Goal: Transaction & Acquisition: Purchase product/service

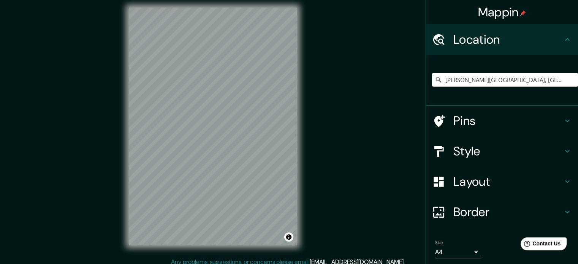
scroll to position [26, 0]
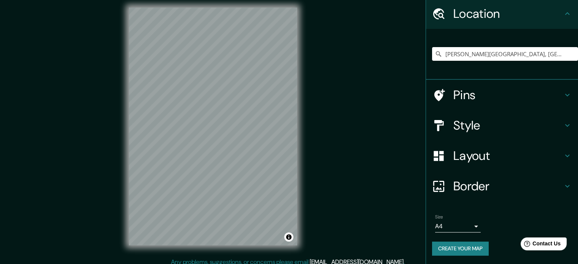
click at [288, 0] on html "Mappin Location [GEOGRAPHIC_DATA][PERSON_NAME][GEOGRAPHIC_DATA], [GEOGRAPHIC_DA…" at bounding box center [289, 127] width 578 height 264
click at [304, 131] on div "© Mapbox © OpenStreetMap Improve this map" at bounding box center [213, 126] width 193 height 262
click at [351, 0] on html "Mappin Location [GEOGRAPHIC_DATA][PERSON_NAME][GEOGRAPHIC_DATA], [GEOGRAPHIC_DA…" at bounding box center [289, 127] width 578 height 264
click at [122, 40] on div "© Mapbox © OpenStreetMap Improve this map" at bounding box center [213, 126] width 193 height 262
click at [121, 110] on div "© Mapbox © OpenStreetMap Improve this map" at bounding box center [213, 126] width 193 height 262
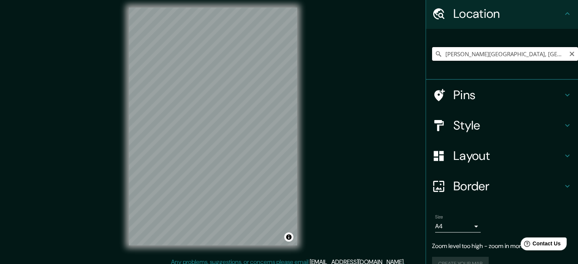
click at [484, 52] on input "[PERSON_NAME][GEOGRAPHIC_DATA], [GEOGRAPHIC_DATA][PERSON_NAME] 3580000, [GEOGRA…" at bounding box center [505, 54] width 146 height 14
click at [500, 56] on input "[PERSON_NAME][GEOGRAPHIC_DATA], [GEOGRAPHIC_DATA][PERSON_NAME] 3580000, [GEOGRA…" at bounding box center [505, 54] width 146 height 14
click at [542, 52] on input "[PERSON_NAME][GEOGRAPHIC_DATA], [GEOGRAPHIC_DATA][PERSON_NAME] 3580000, [GEOGRA…" at bounding box center [505, 54] width 146 height 14
click at [535, 57] on input "[PERSON_NAME][GEOGRAPHIC_DATA], [GEOGRAPHIC_DATA][PERSON_NAME] 3580000, [GEOGRA…" at bounding box center [505, 54] width 146 height 14
click at [533, 54] on input "[PERSON_NAME][GEOGRAPHIC_DATA], [GEOGRAPHIC_DATA][PERSON_NAME] 3580000, [GEOGRA…" at bounding box center [505, 54] width 146 height 14
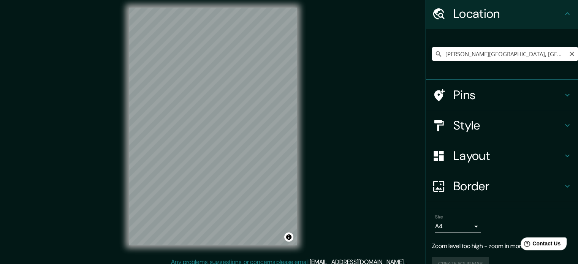
click at [533, 54] on input "[PERSON_NAME][GEOGRAPHIC_DATA], [GEOGRAPHIC_DATA][PERSON_NAME] 3580000, [GEOGRA…" at bounding box center [505, 54] width 146 height 14
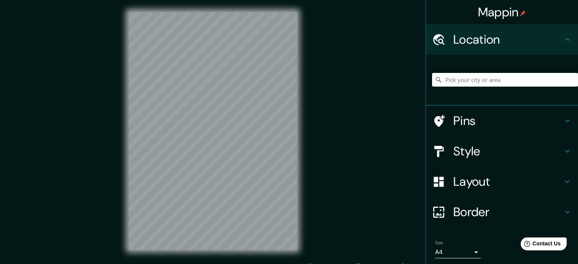
scroll to position [5, 0]
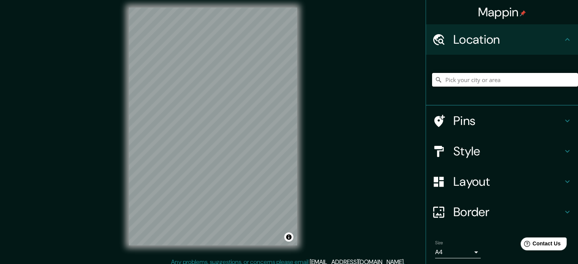
click at [512, 84] on input "Pick your city or area" at bounding box center [505, 80] width 146 height 14
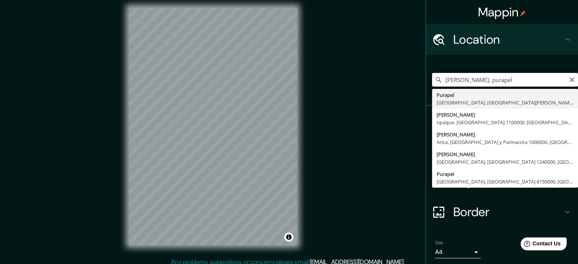
type input "Purapel, [GEOGRAPHIC_DATA], [GEOGRAPHIC_DATA][PERSON_NAME] 3580000, [GEOGRAPHIC…"
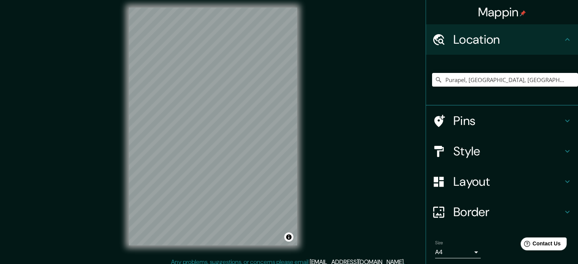
click at [248, 0] on html "Mappin Location [GEOGRAPHIC_DATA], [GEOGRAPHIC_DATA], [GEOGRAPHIC_DATA][PERSON_…" at bounding box center [289, 127] width 578 height 264
click at [490, 75] on input "Purapel, [GEOGRAPHIC_DATA], [GEOGRAPHIC_DATA][PERSON_NAME] 3580000, [GEOGRAPHIC…" at bounding box center [505, 80] width 146 height 14
click at [526, 80] on input "Purapel, [GEOGRAPHIC_DATA], [GEOGRAPHIC_DATA][PERSON_NAME] 3580000, [GEOGRAPHIC…" at bounding box center [505, 80] width 146 height 14
click at [244, 29] on div at bounding box center [247, 26] width 6 height 6
click at [222, 35] on div at bounding box center [222, 36] width 6 height 6
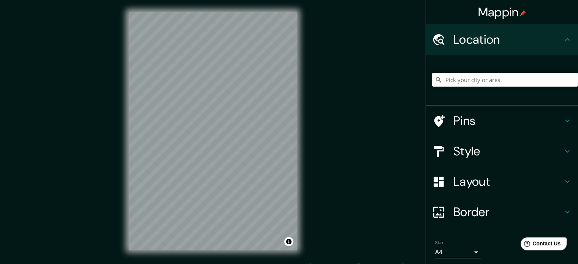
scroll to position [5, 0]
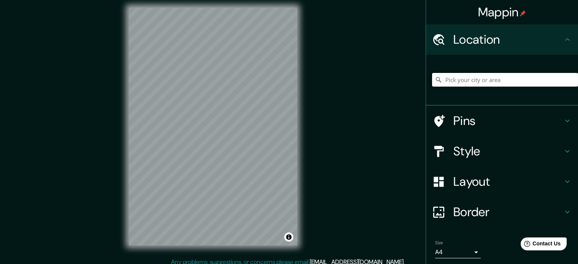
click at [488, 78] on input "Pick your city or area" at bounding box center [505, 80] width 146 height 14
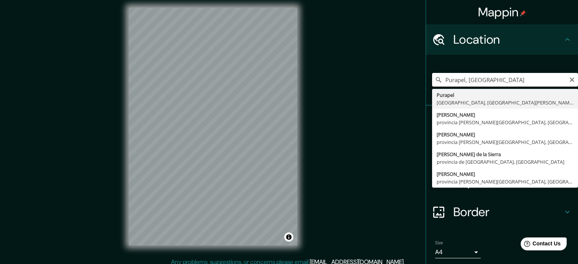
type input "Purapel, [GEOGRAPHIC_DATA], [GEOGRAPHIC_DATA][PERSON_NAME] 3580000, [GEOGRAPHIC…"
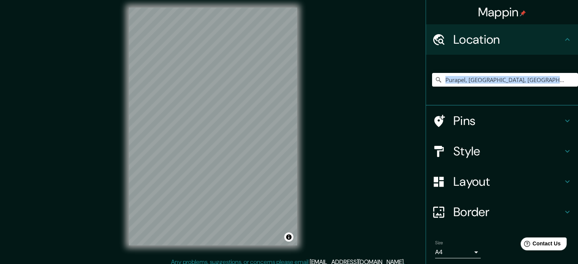
scroll to position [0, 0]
click at [497, 100] on div "Purapel, [GEOGRAPHIC_DATA], [GEOGRAPHIC_DATA][PERSON_NAME] 3580000, [GEOGRAPHIC…" at bounding box center [502, 80] width 152 height 51
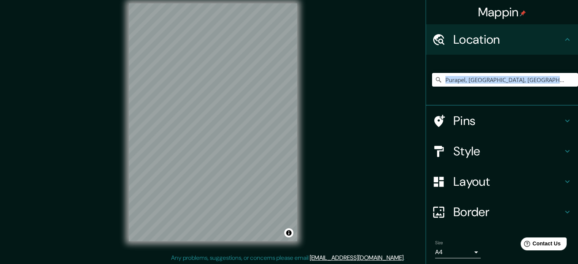
scroll to position [10, 0]
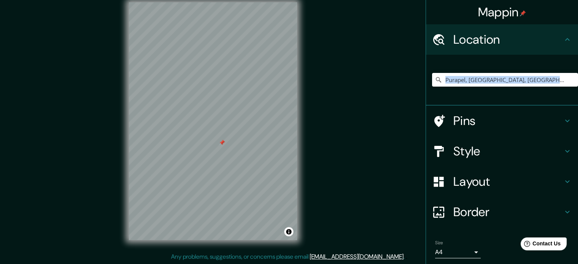
click at [219, 2] on div at bounding box center [213, 2] width 168 height 0
click at [447, 115] on div at bounding box center [442, 120] width 21 height 13
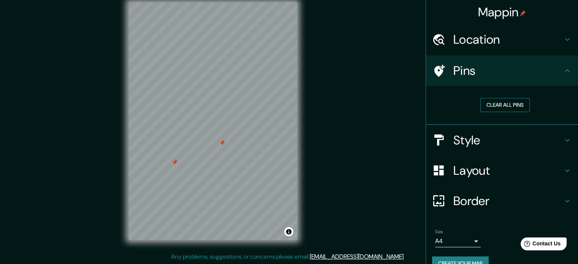
click at [494, 103] on button "Clear all pins" at bounding box center [505, 105] width 49 height 14
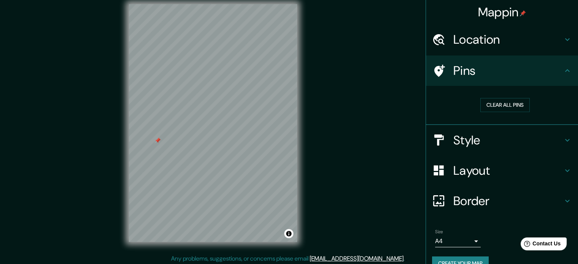
scroll to position [7, 0]
drag, startPoint x: 230, startPoint y: 141, endPoint x: 231, endPoint y: 133, distance: 7.8
click at [231, 133] on div at bounding box center [229, 133] width 6 height 6
click at [227, 135] on div at bounding box center [229, 133] width 6 height 6
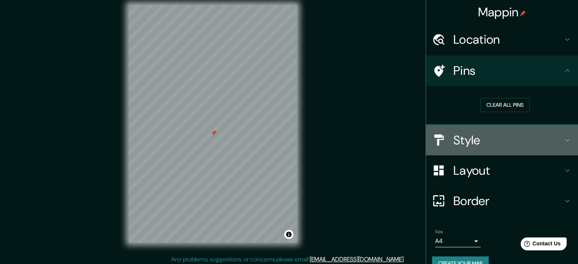
click at [508, 135] on h4 "Style" at bounding box center [509, 140] width 110 height 15
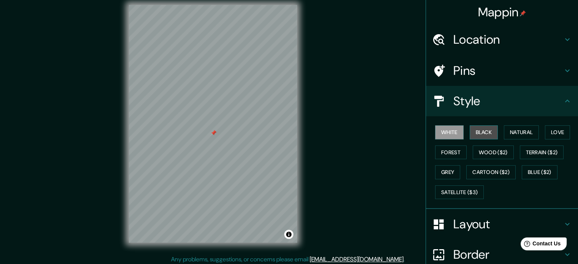
click at [483, 139] on button "Black" at bounding box center [484, 132] width 29 height 14
click at [483, 137] on button "Black" at bounding box center [484, 132] width 29 height 14
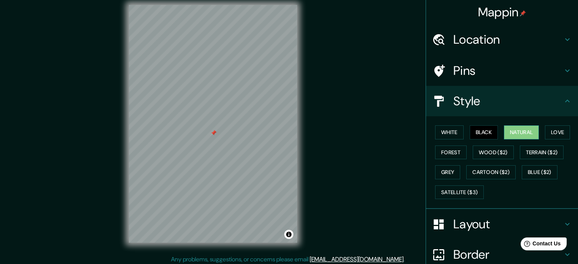
click at [516, 136] on button "Natural" at bounding box center [521, 132] width 35 height 14
click at [545, 133] on button "Love" at bounding box center [557, 132] width 25 height 14
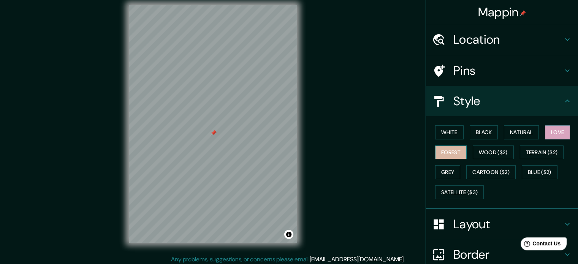
click at [442, 157] on button "Forest" at bounding box center [451, 153] width 32 height 14
click at [481, 155] on button "Wood ($2)" at bounding box center [493, 153] width 41 height 14
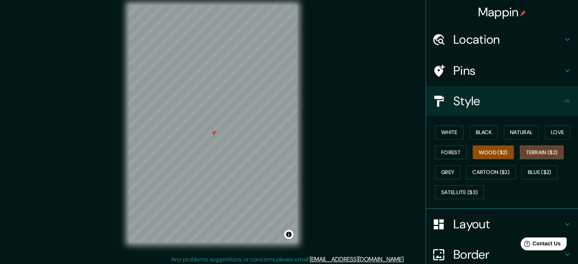
click at [554, 153] on button "Terrain ($2)" at bounding box center [542, 153] width 44 height 14
click at [448, 169] on button "Grey" at bounding box center [447, 172] width 25 height 14
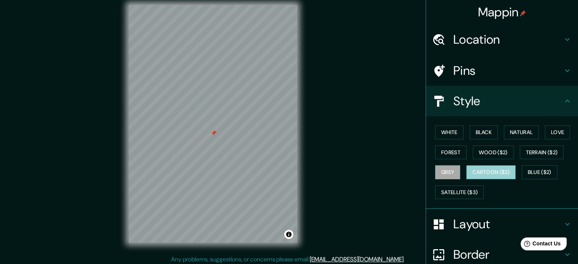
click at [506, 171] on button "Cartoon ($2)" at bounding box center [491, 172] width 49 height 14
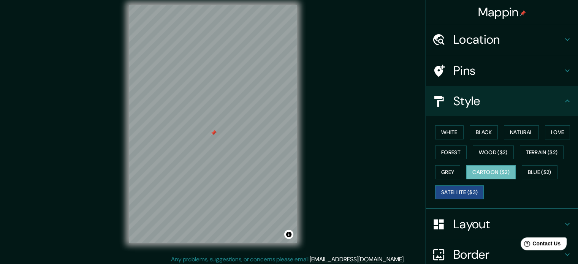
click at [454, 189] on button "Satellite ($3)" at bounding box center [459, 193] width 49 height 14
click at [449, 131] on button "White" at bounding box center [449, 132] width 29 height 14
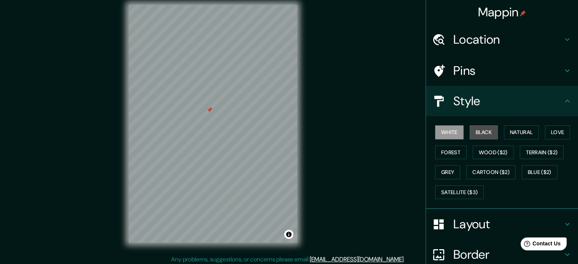
click at [488, 132] on button "Black" at bounding box center [484, 132] width 29 height 14
click at [436, 133] on button "White" at bounding box center [449, 132] width 29 height 14
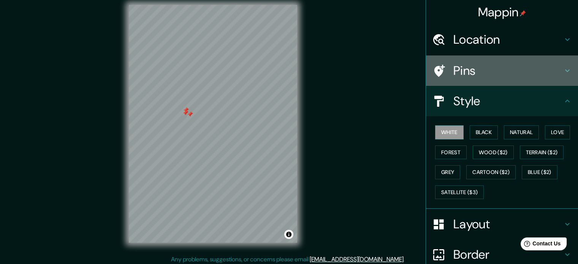
click at [465, 62] on div "Pins" at bounding box center [502, 71] width 152 height 30
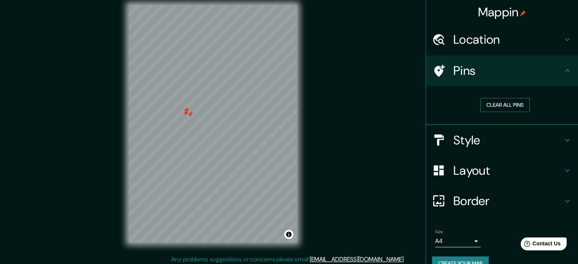
click at [487, 105] on button "Clear all pins" at bounding box center [505, 105] width 49 height 14
click at [457, 172] on h4 "Layout" at bounding box center [509, 170] width 110 height 15
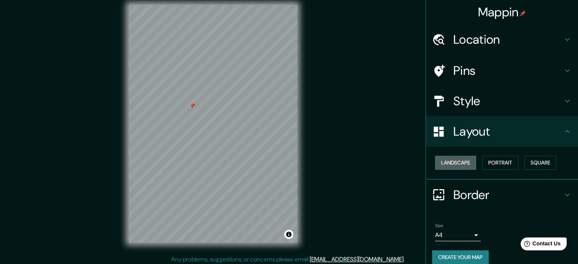
click at [453, 164] on button "Landscape" at bounding box center [455, 163] width 41 height 14
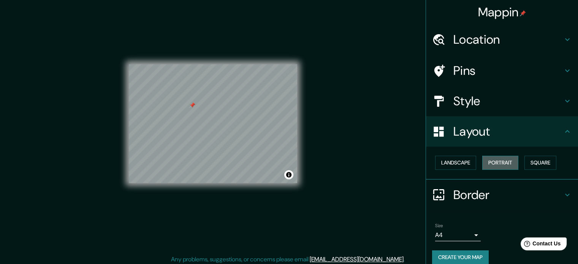
click at [494, 160] on button "Portrait" at bounding box center [501, 163] width 36 height 14
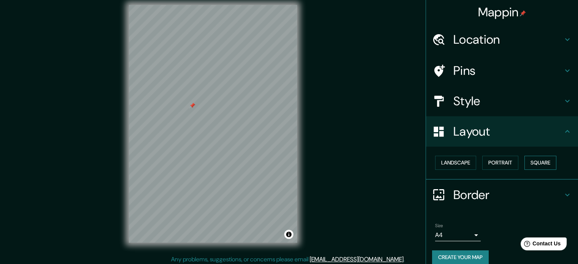
click at [530, 159] on button "Square" at bounding box center [541, 163] width 32 height 14
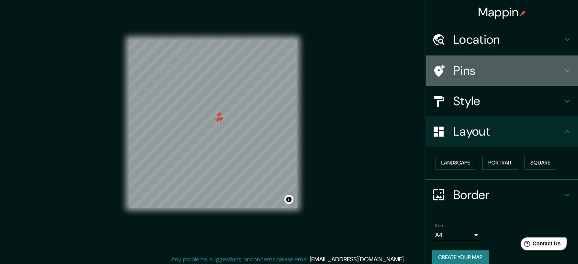
click at [478, 71] on h4 "Pins" at bounding box center [509, 70] width 110 height 15
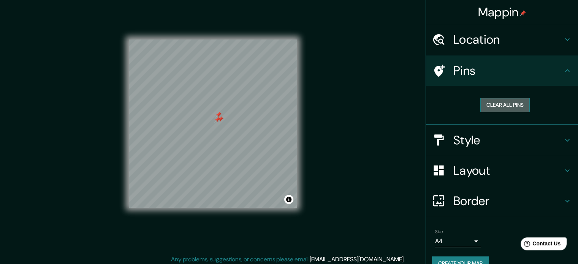
click at [491, 101] on button "Clear all pins" at bounding box center [505, 105] width 49 height 14
click at [468, 190] on div "Border" at bounding box center [502, 201] width 152 height 30
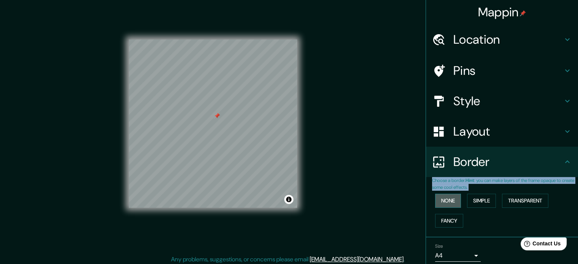
click at [438, 205] on button "None" at bounding box center [448, 201] width 26 height 14
click at [469, 201] on button "Simple" at bounding box center [481, 201] width 29 height 14
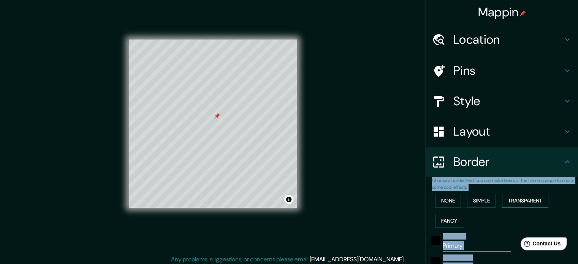
click at [505, 198] on button "Transparent" at bounding box center [525, 201] width 46 height 14
click at [446, 219] on button "Fancy" at bounding box center [449, 221] width 28 height 14
click at [467, 65] on h4 "Pins" at bounding box center [509, 70] width 110 height 15
type input "177"
type input "35"
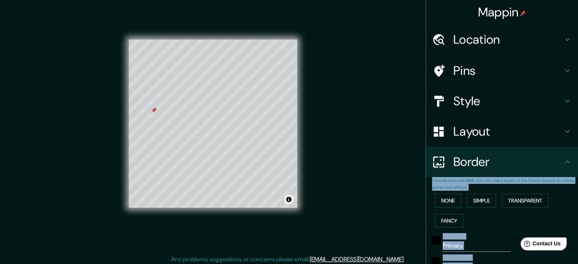
type input "35"
type input "18"
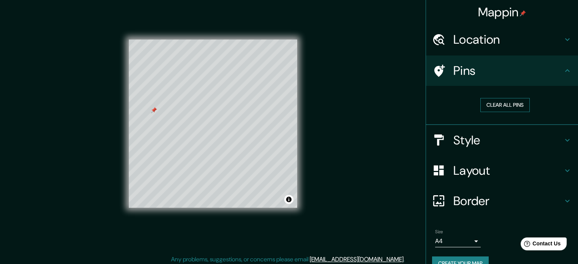
click at [490, 105] on button "Clear all pins" at bounding box center [505, 105] width 49 height 14
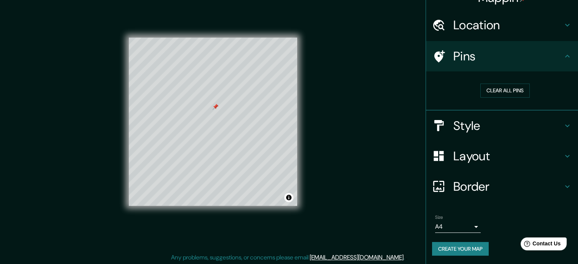
scroll to position [10, 0]
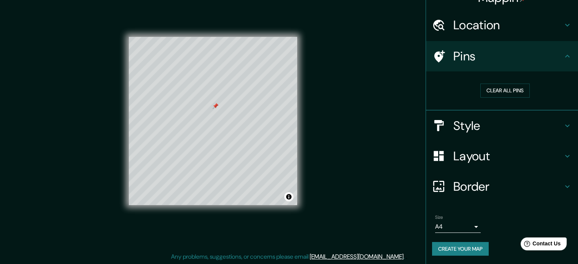
click at [486, 185] on h4 "Border" at bounding box center [509, 186] width 110 height 15
type input "177"
type input "35"
type input "18"
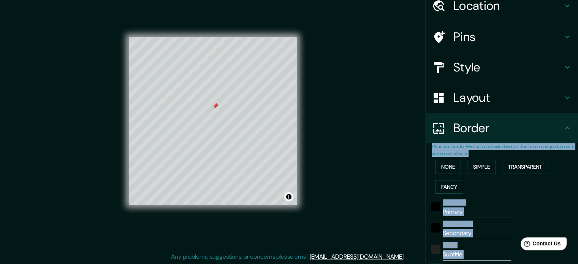
scroll to position [52, 0]
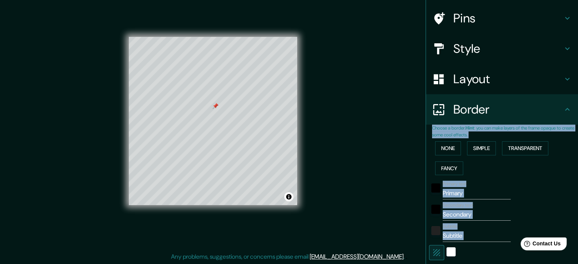
click at [473, 192] on input "Primary" at bounding box center [477, 193] width 68 height 12
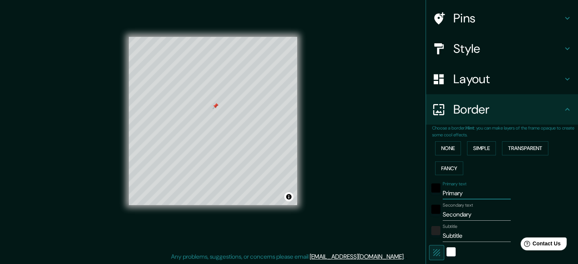
click at [468, 195] on input "Primary" at bounding box center [477, 193] width 68 height 12
type input "177"
type input "35"
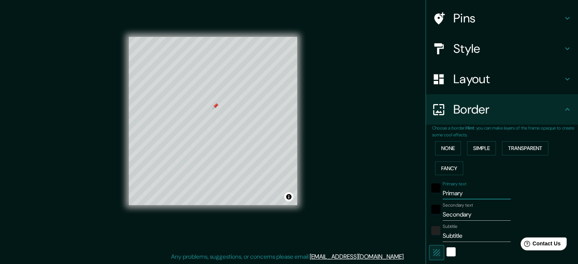
type input "35"
type input "18"
click at [476, 213] on input "Secondary" at bounding box center [477, 215] width 68 height 12
click at [476, 214] on input "Secondary" at bounding box center [477, 215] width 68 height 12
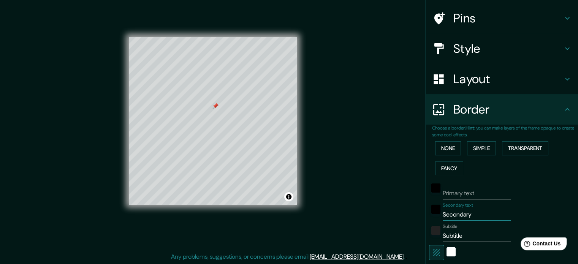
click at [476, 214] on input "Secondary" at bounding box center [477, 215] width 68 height 12
click at [461, 110] on h4 "Border" at bounding box center [509, 109] width 110 height 15
click at [446, 149] on button "None" at bounding box center [448, 148] width 26 height 14
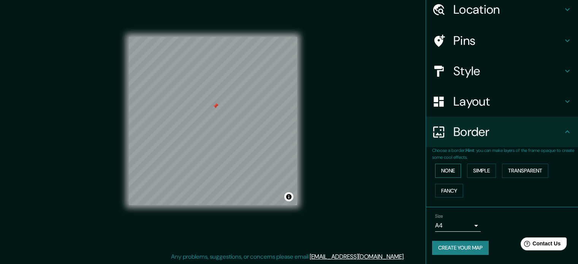
scroll to position [29, 0]
